Goal: Task Accomplishment & Management: Use online tool/utility

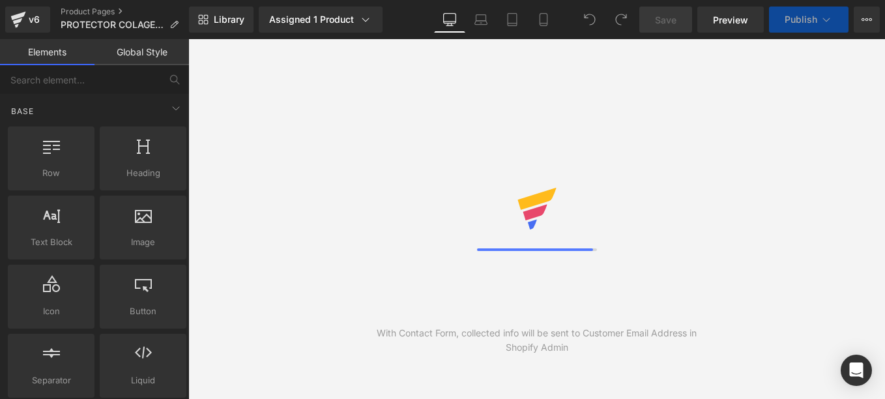
click at [329, 3] on div "Library Assigned 1 Product Product Preview Protector Solar 3 en 1 con Colagen M…" at bounding box center [537, 19] width 696 height 39
click at [330, 14] on div "Assigned 1 Product" at bounding box center [320, 19] width 103 height 13
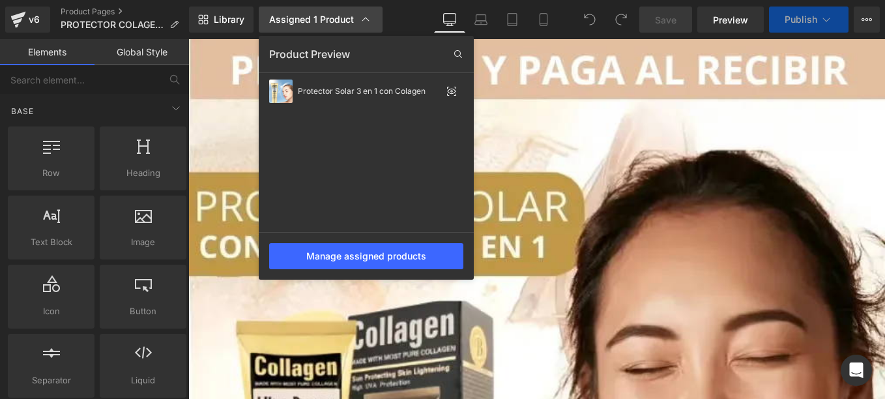
click at [330, 15] on div "Assigned 1 Product" at bounding box center [320, 19] width 103 height 13
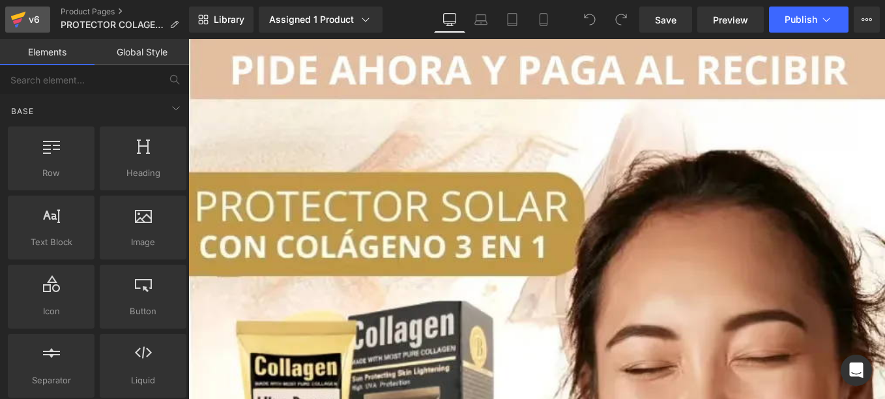
click at [23, 16] on icon at bounding box center [18, 16] width 15 height 8
click at [791, 25] on button "Publish" at bounding box center [808, 20] width 79 height 26
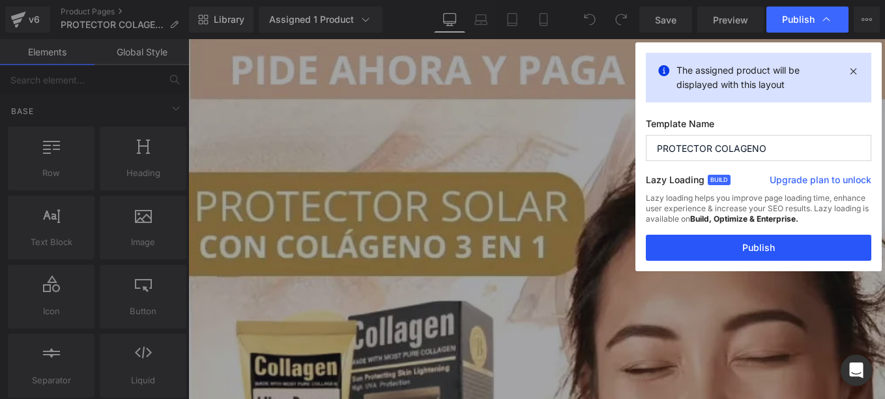
click at [696, 253] on button "Publish" at bounding box center [758, 248] width 225 height 26
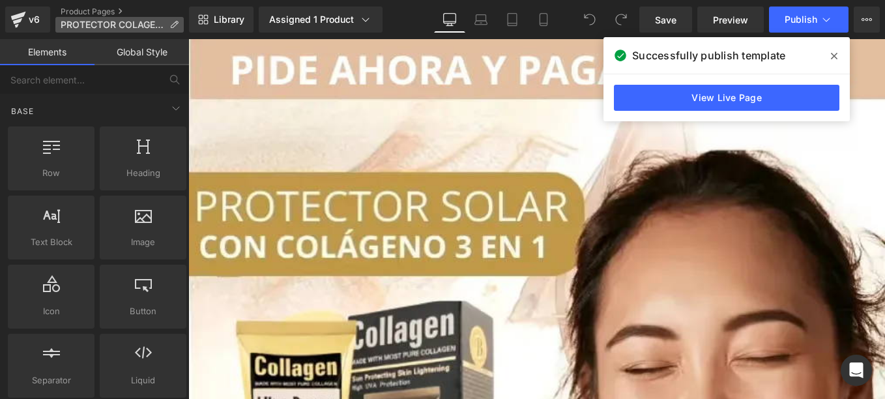
click at [76, 20] on span "PROTECTOR COLAGENO" at bounding box center [113, 25] width 104 height 10
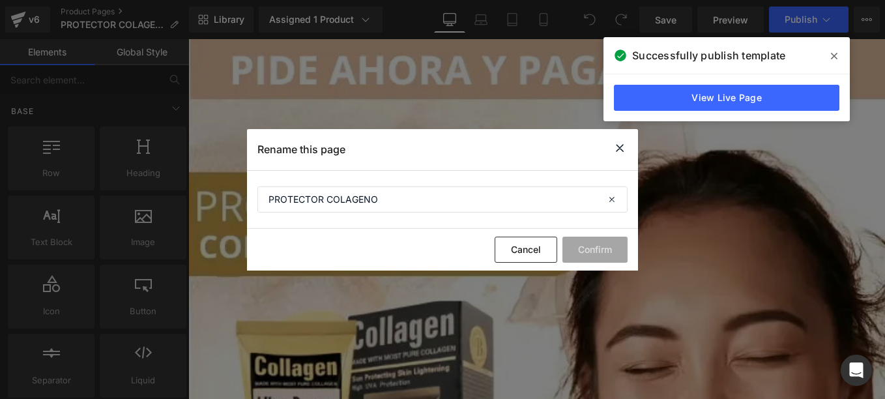
click at [620, 145] on icon at bounding box center [620, 148] width 16 height 16
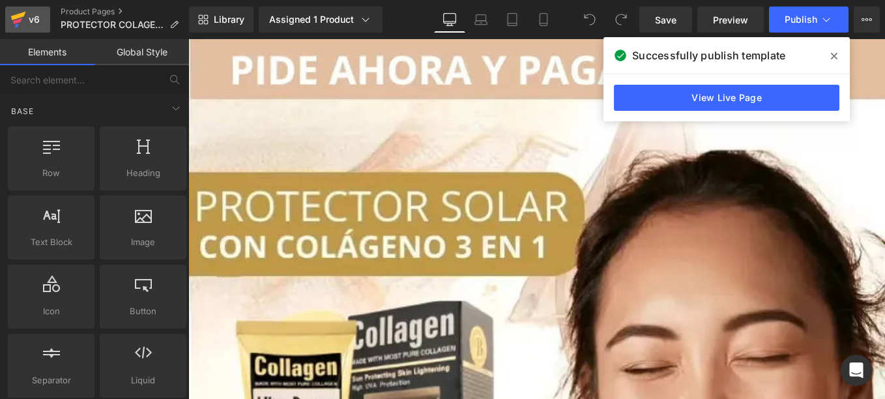
click at [20, 29] on icon at bounding box center [18, 19] width 16 height 33
